Goal: Information Seeking & Learning: Learn about a topic

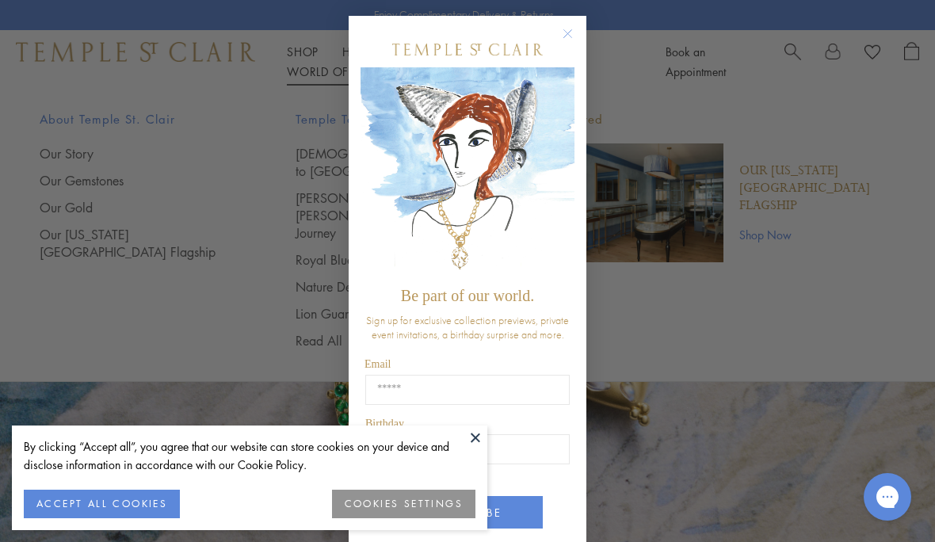
click at [569, 31] on circle "Close dialog" at bounding box center [568, 34] width 19 height 19
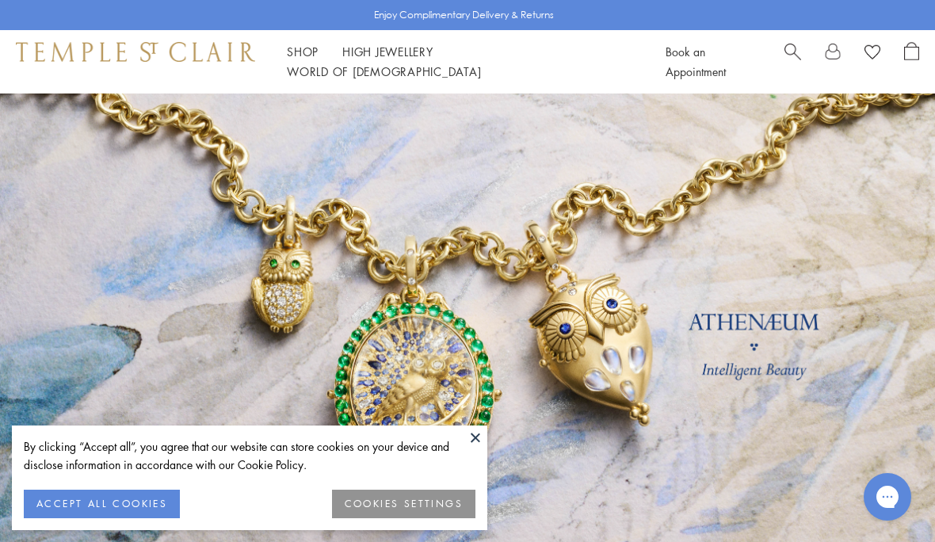
click at [541, 51] on div "Shop Shop Categories Amulets Pendants & Charms Lockets Chains & Leather Cords E…" at bounding box center [467, 61] width 935 height 63
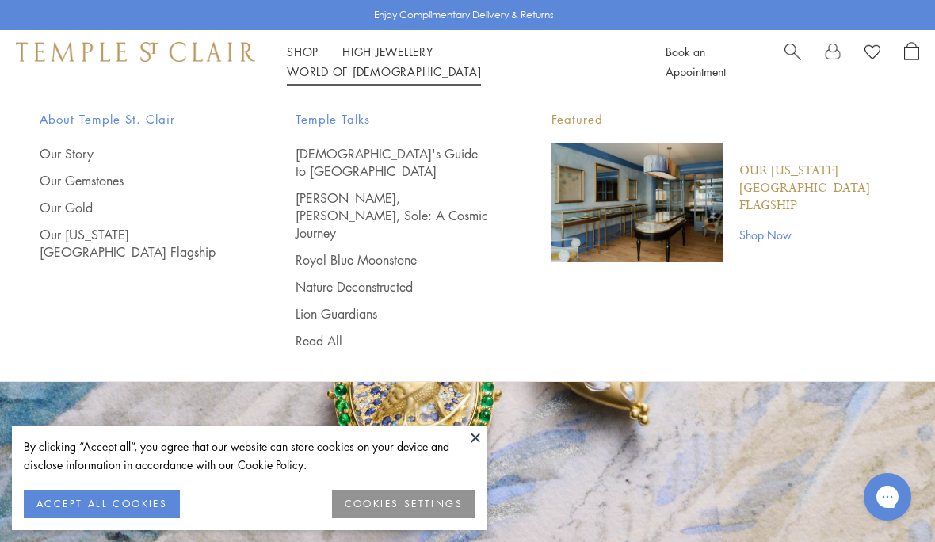
click at [170, 118] on span "About Temple St. Clair" at bounding box center [136, 119] width 193 height 20
click at [144, 109] on div "About Temple St. Clair Our Story Our Gemstones Our Gold Our New York City Flags…" at bounding box center [467, 230] width 935 height 272
click at [159, 113] on span "About Temple St. Clair" at bounding box center [136, 119] width 193 height 20
click at [164, 104] on div "About Temple St. Clair Our Story Our Gemstones Our Gold Our New York City Flags…" at bounding box center [467, 230] width 935 height 272
click at [88, 141] on div "About Temple St. Clair Our Story Our Gemstones Our Gold Our New York City Flags…" at bounding box center [136, 184] width 193 height 151
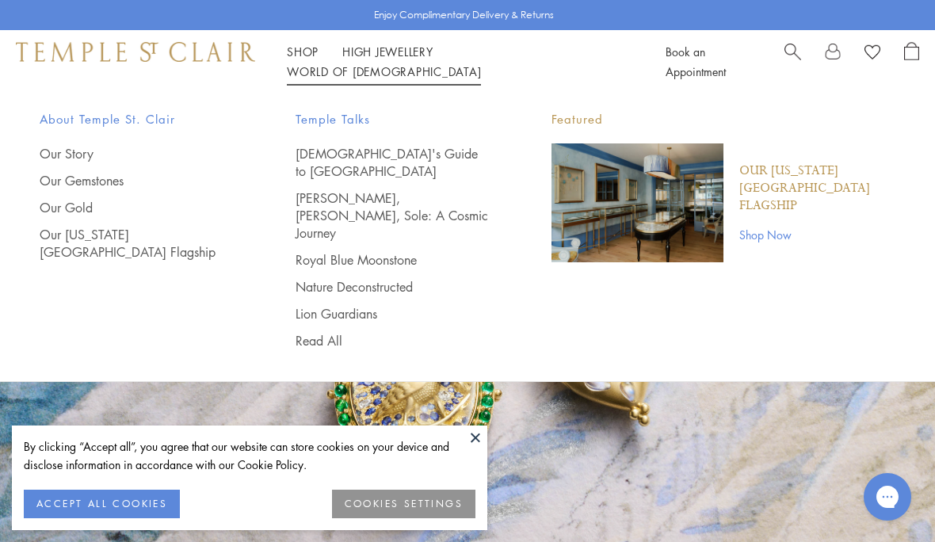
click at [69, 147] on link "Our Story" at bounding box center [136, 153] width 193 height 17
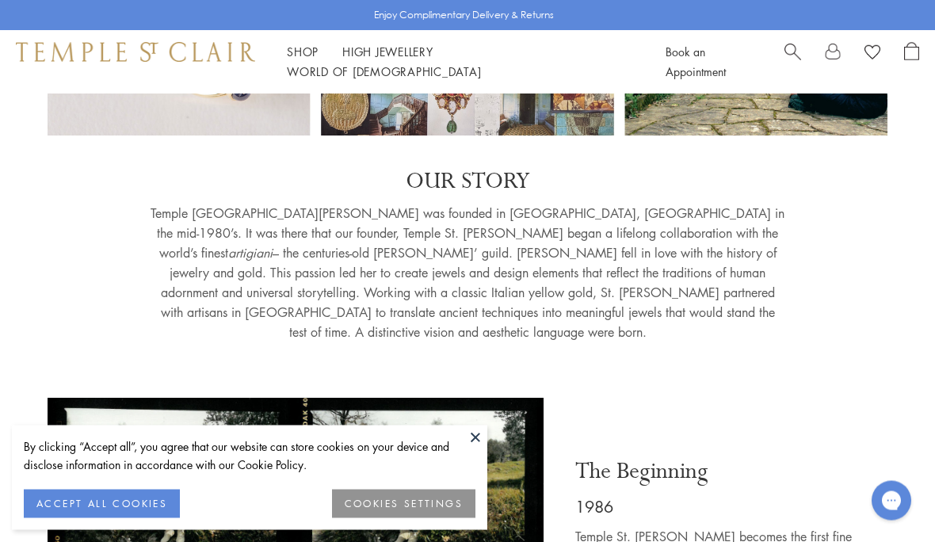
scroll to position [297, 0]
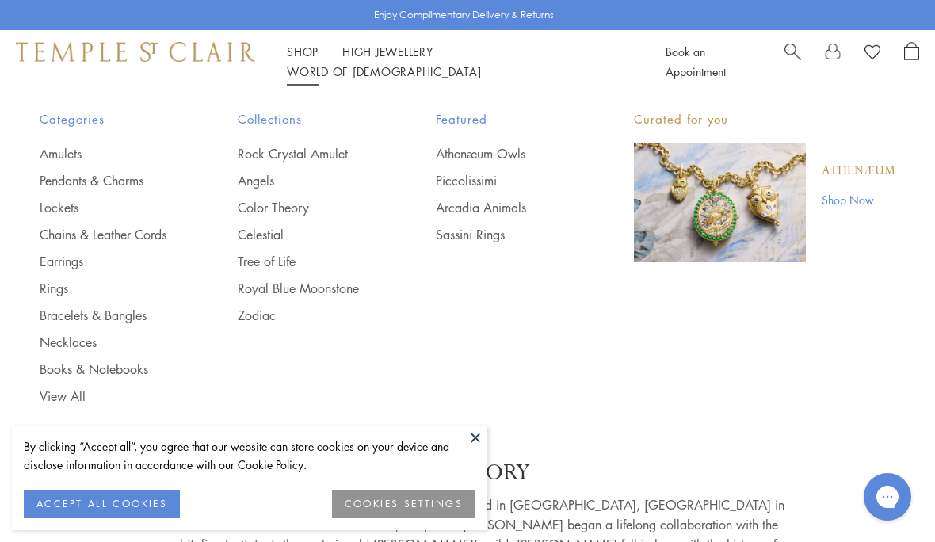
click at [80, 145] on link "Amulets" at bounding box center [107, 153] width 135 height 17
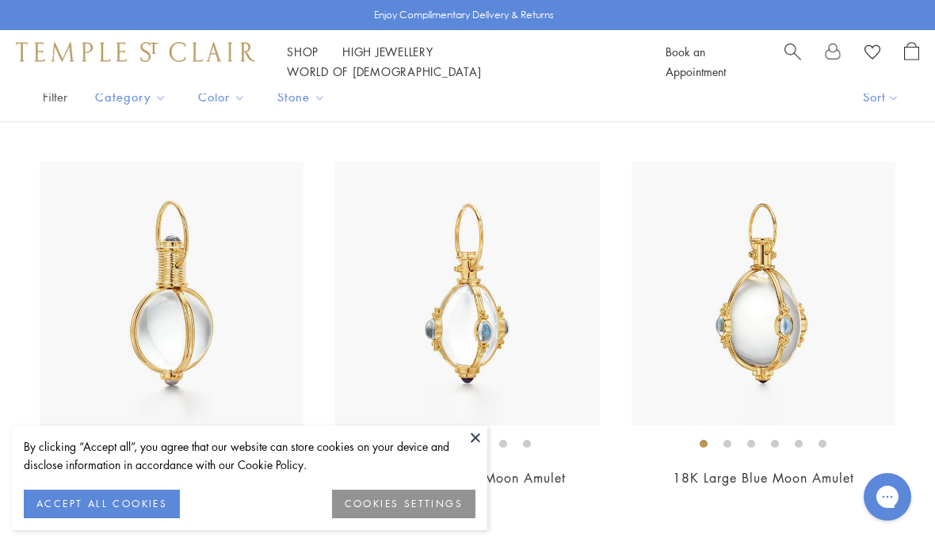
scroll to position [211, 0]
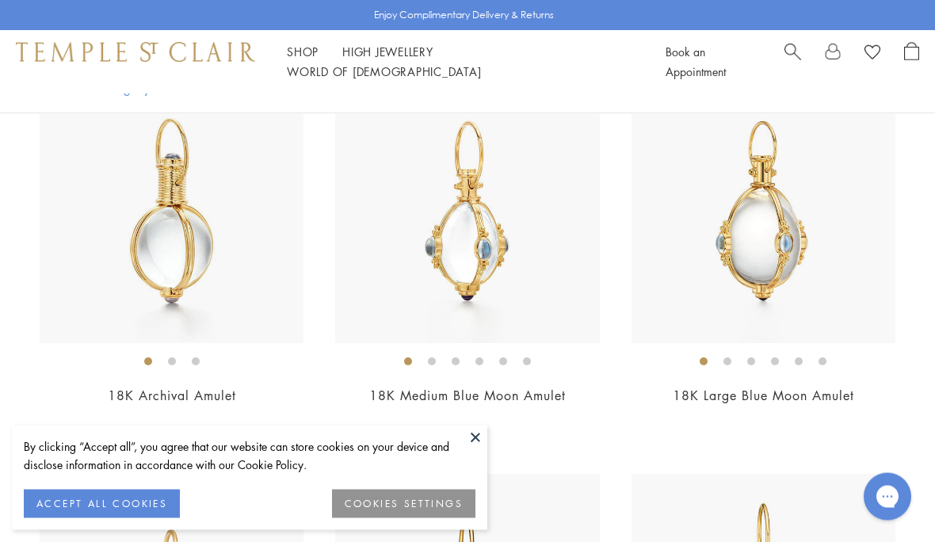
click at [185, 242] on img at bounding box center [172, 212] width 264 height 264
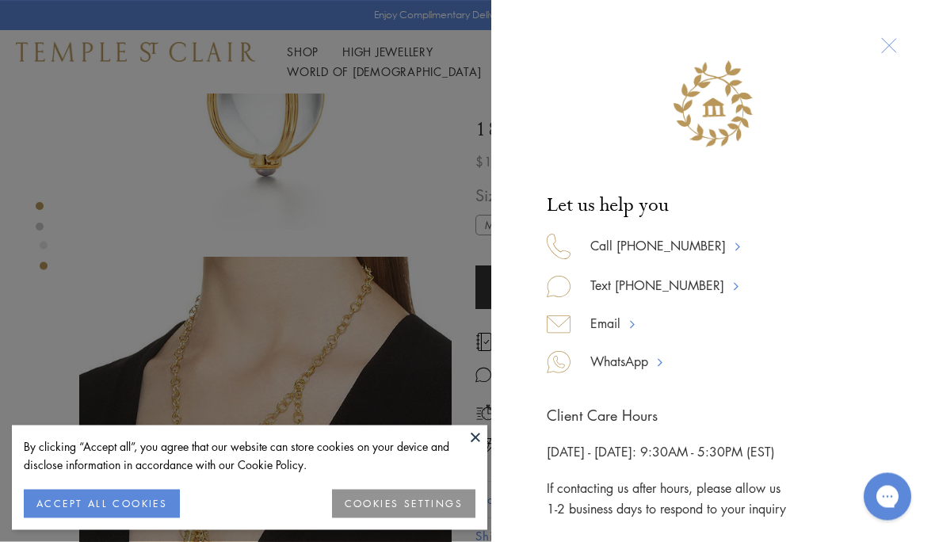
scroll to position [234, 0]
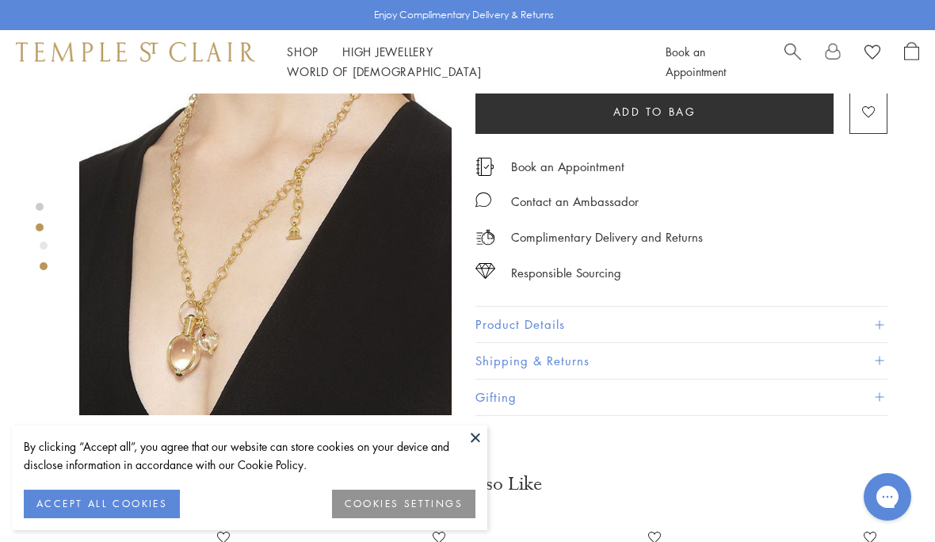
scroll to position [437, 0]
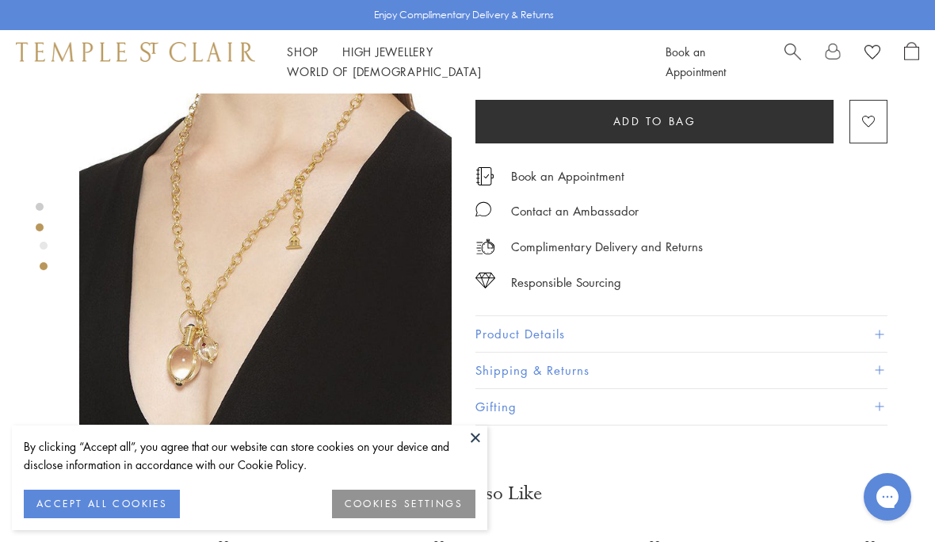
click at [568, 321] on button "Product Details" at bounding box center [682, 334] width 412 height 36
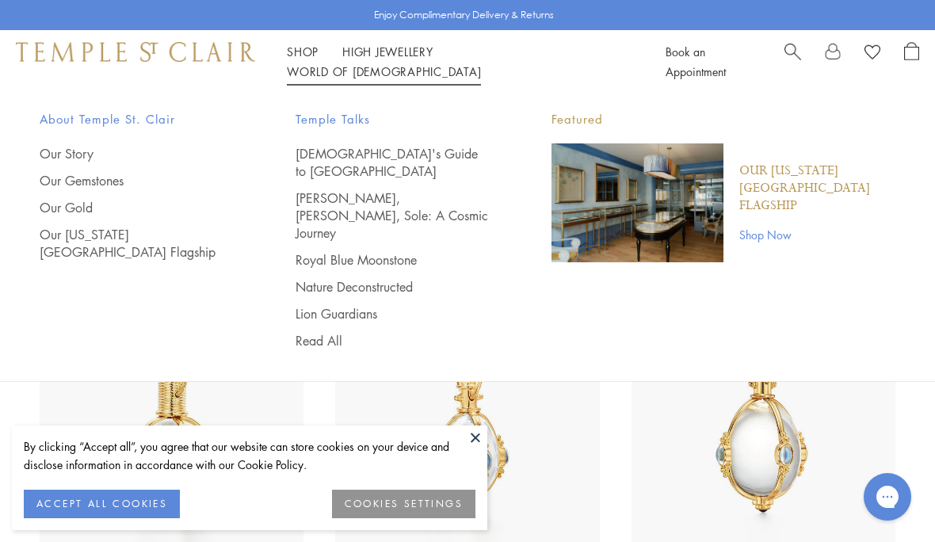
click at [334, 332] on link "Read All" at bounding box center [392, 340] width 193 height 17
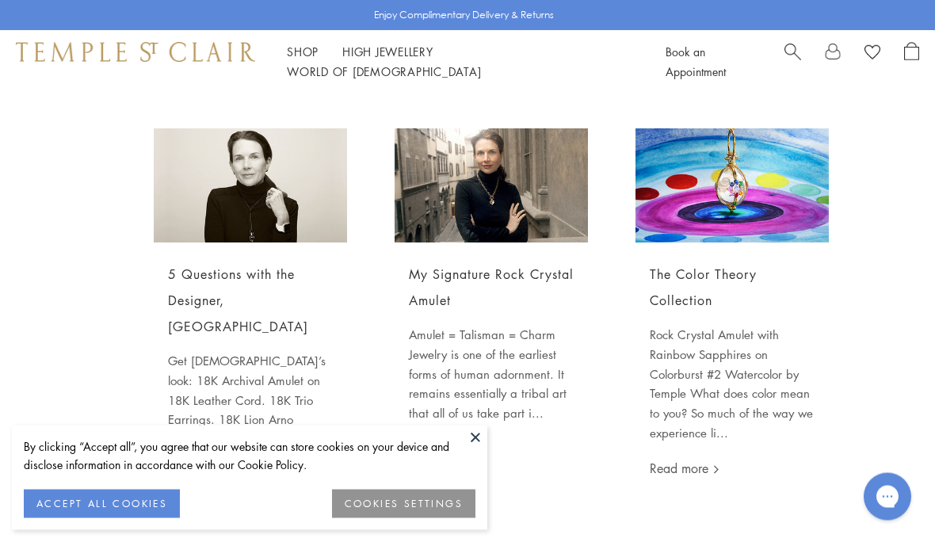
scroll to position [480, 0]
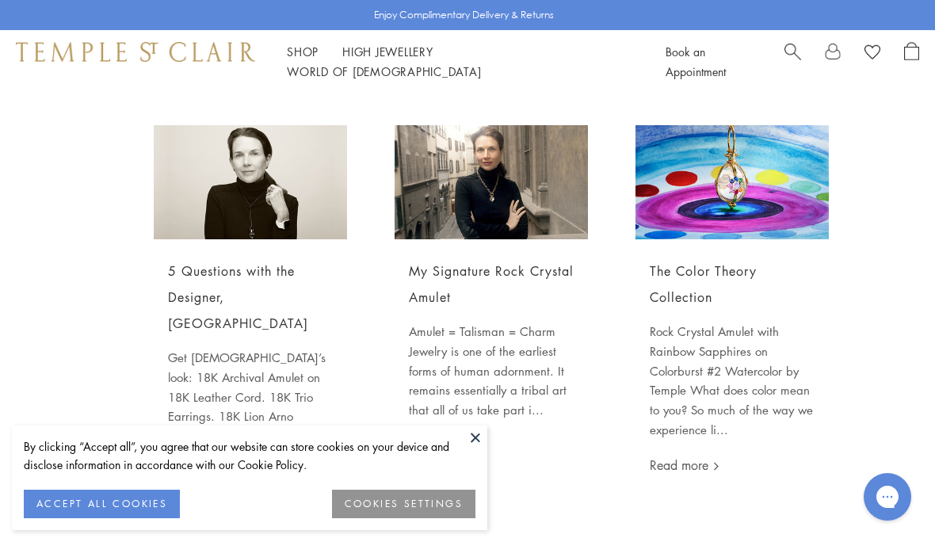
click at [462, 446] on link "Read more" at bounding box center [444, 445] width 70 height 17
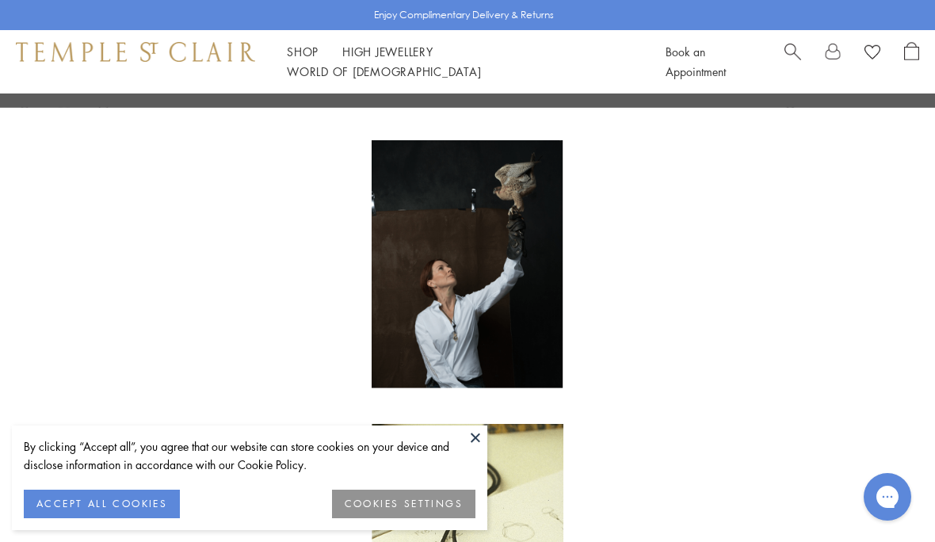
scroll to position [1297, 0]
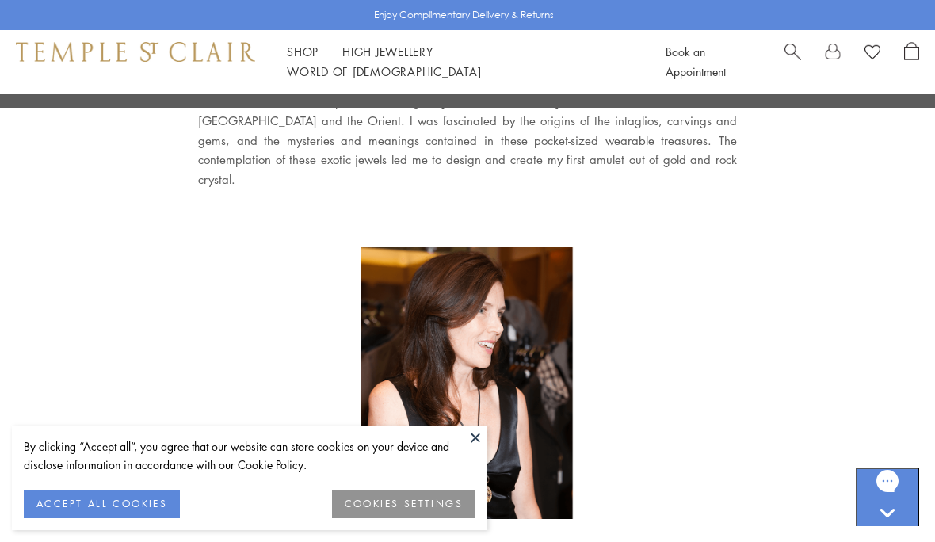
scroll to position [2156, 0]
